Goal: Obtain resource: Download file/media

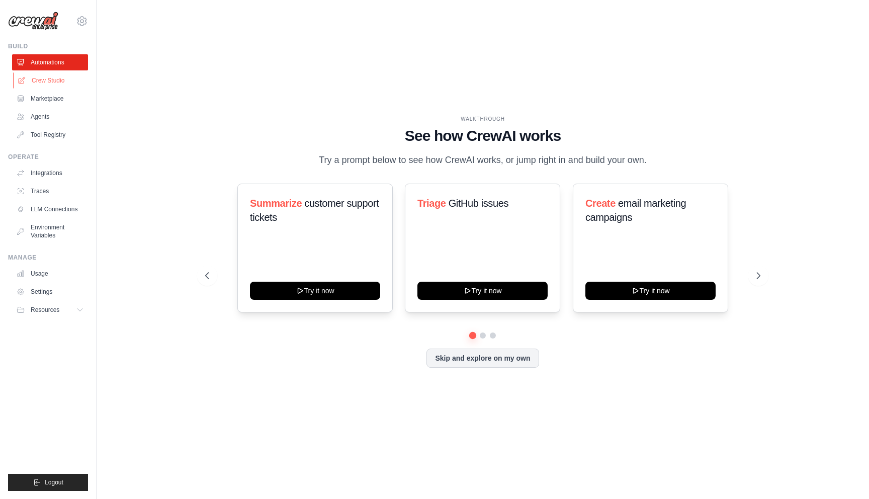
click at [44, 81] on link "Crew Studio" at bounding box center [51, 80] width 76 height 16
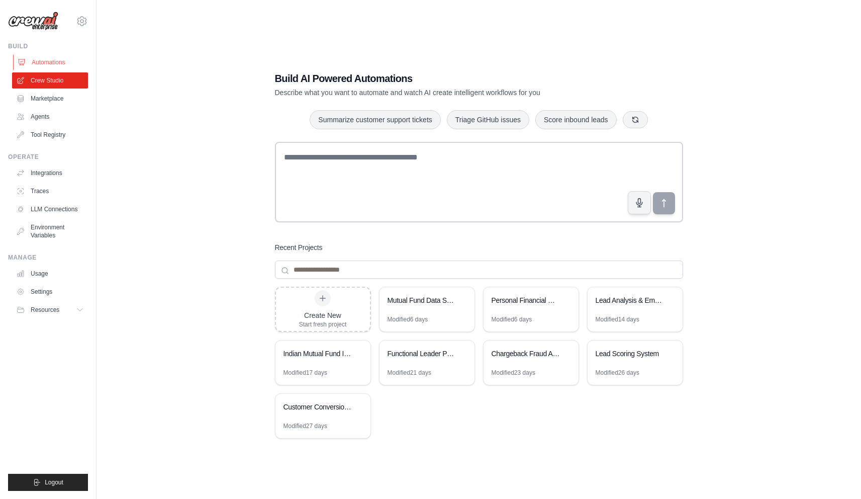
click at [60, 64] on link "Automations" at bounding box center [51, 62] width 76 height 16
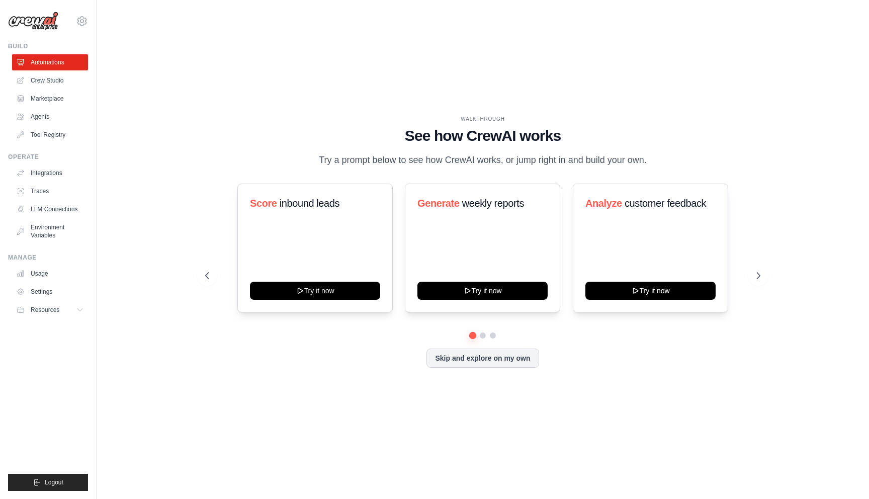
click at [53, 88] on ul "Automations Crew Studio Marketplace Agents Tool Registry" at bounding box center [50, 98] width 76 height 88
click at [53, 94] on link "Marketplace" at bounding box center [51, 98] width 76 height 16
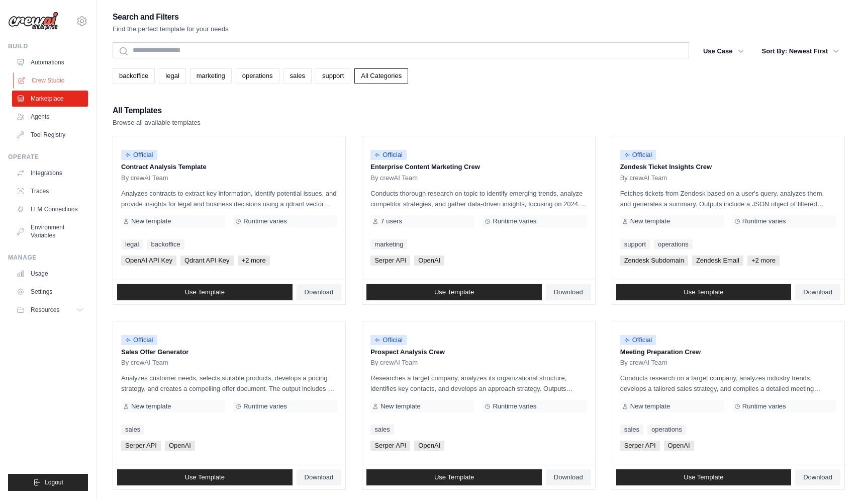
click at [71, 80] on link "Crew Studio" at bounding box center [51, 80] width 76 height 16
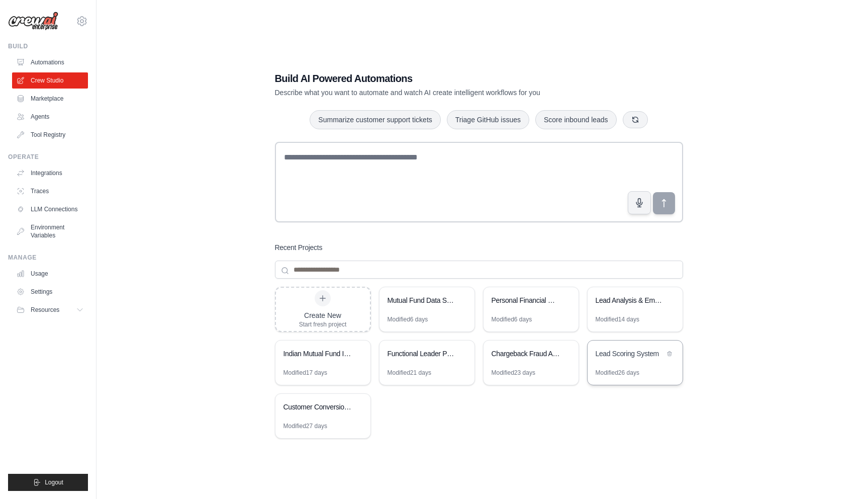
click at [630, 369] on div "Modified 26 days" at bounding box center [618, 373] width 44 height 8
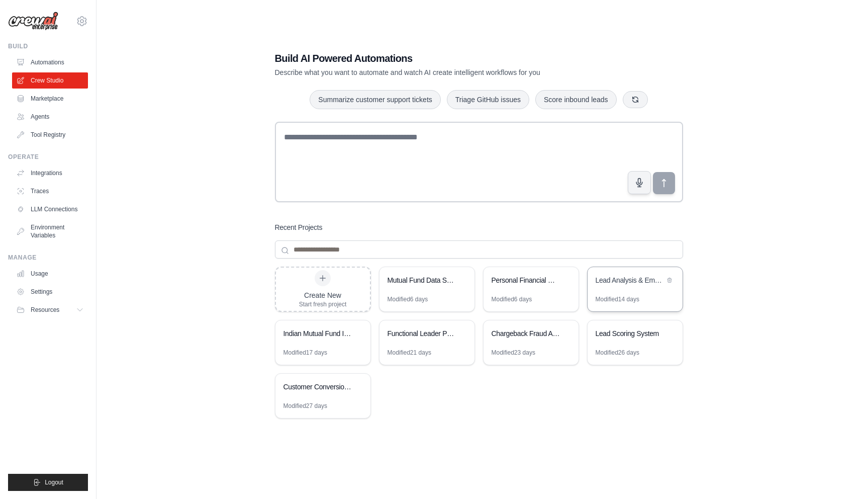
click at [611, 291] on div "Lead Analysis & Email Campaign Automation" at bounding box center [635, 281] width 95 height 28
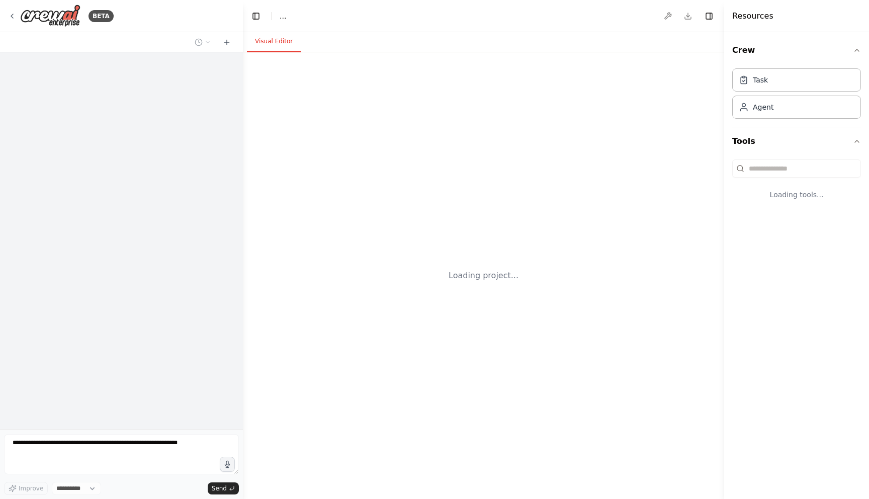
select select "****"
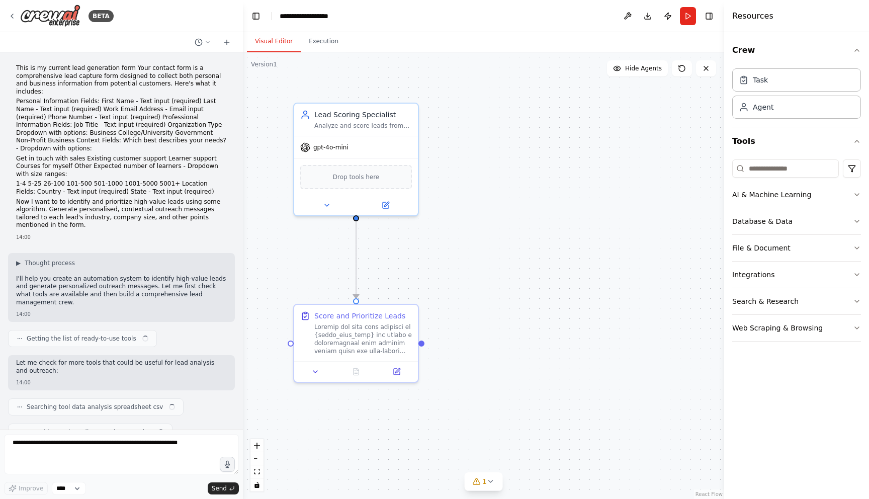
scroll to position [4771, 0]
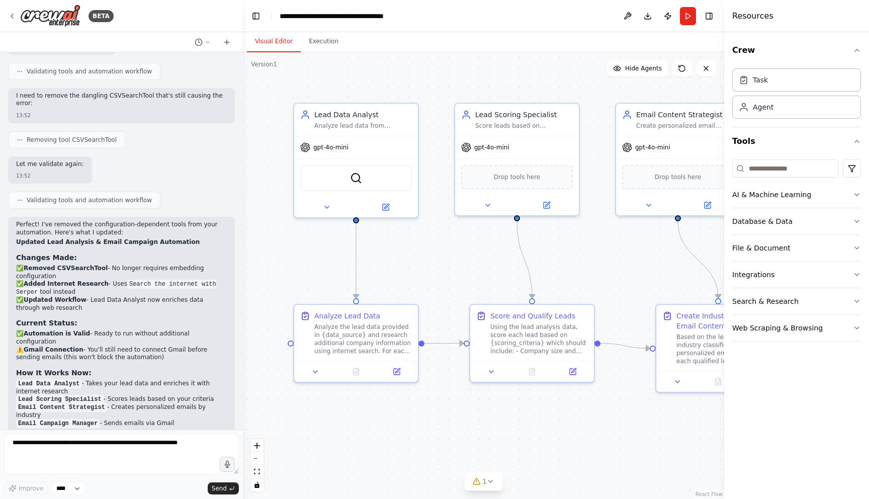
scroll to position [1562, 0]
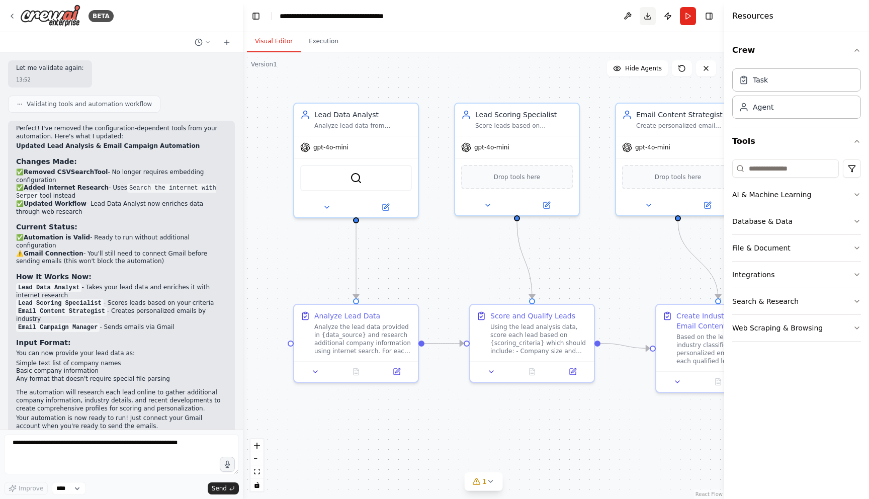
click at [643, 18] on button "Download" at bounding box center [647, 16] width 16 height 18
click at [463, 108] on icon at bounding box center [466, 113] width 10 height 10
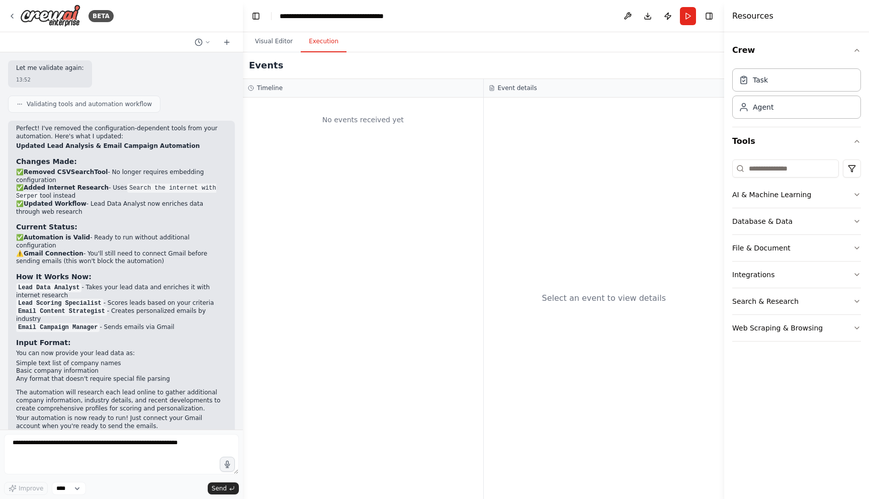
click at [333, 51] on button "Execution" at bounding box center [324, 41] width 46 height 21
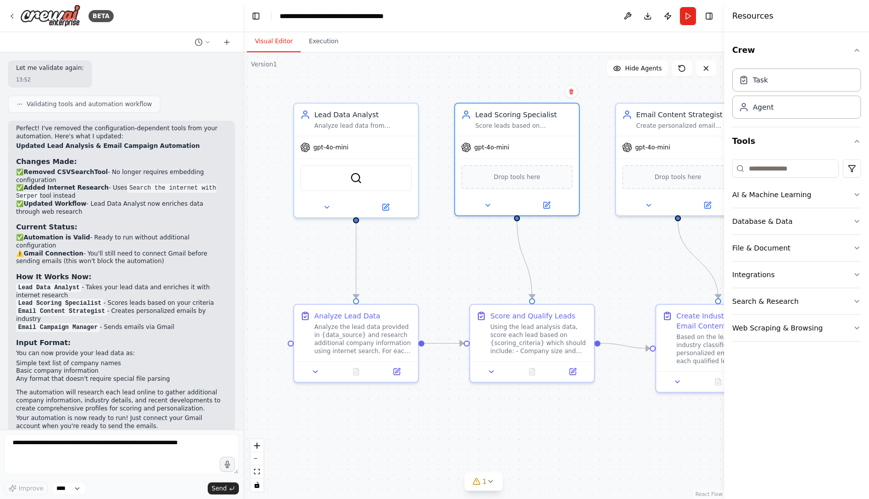
click at [291, 40] on button "Visual Editor" at bounding box center [274, 41] width 54 height 21
